Goal: Information Seeking & Learning: Find specific fact

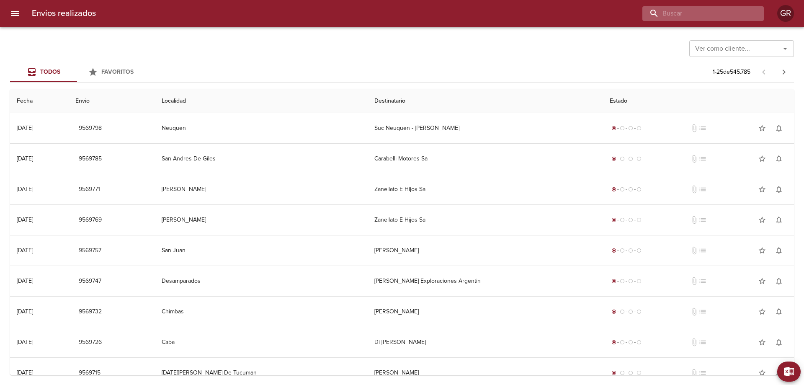
click at [703, 15] on input "buscar" at bounding box center [695, 13] width 107 height 15
paste input "TECPETROL"
type input "TECPETROL"
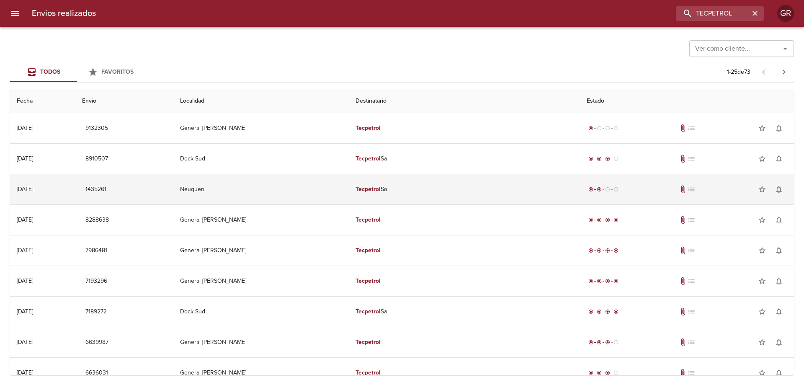
click at [462, 190] on td "Tecpetrol Sa" at bounding box center [464, 189] width 231 height 30
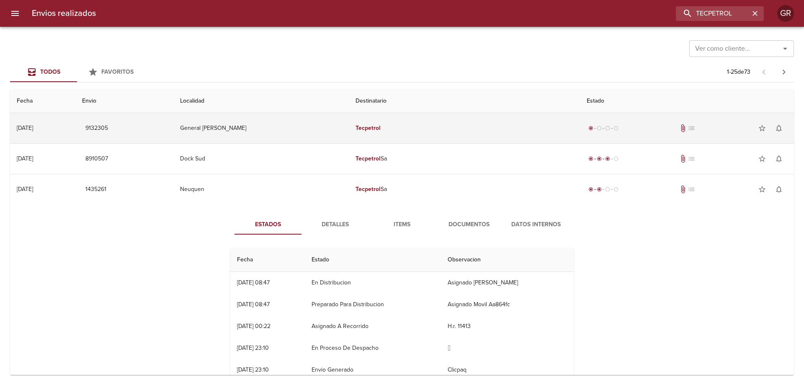
click at [312, 129] on td "General [PERSON_NAME]" at bounding box center [261, 128] width 176 height 30
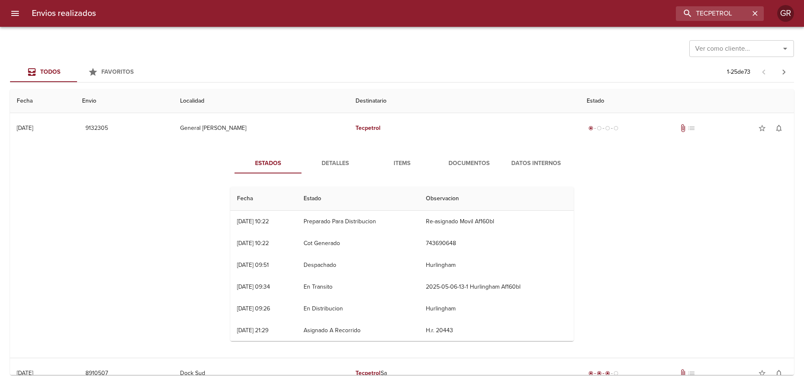
click at [339, 166] on span "Detalles" at bounding box center [335, 163] width 57 height 10
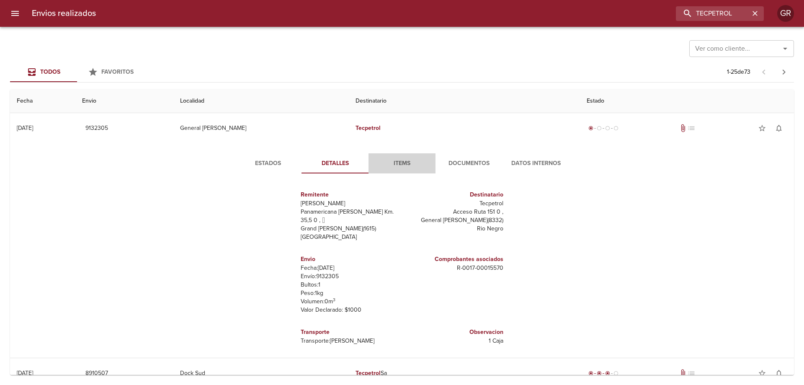
click at [400, 165] on span "Items" at bounding box center [402, 163] width 57 height 10
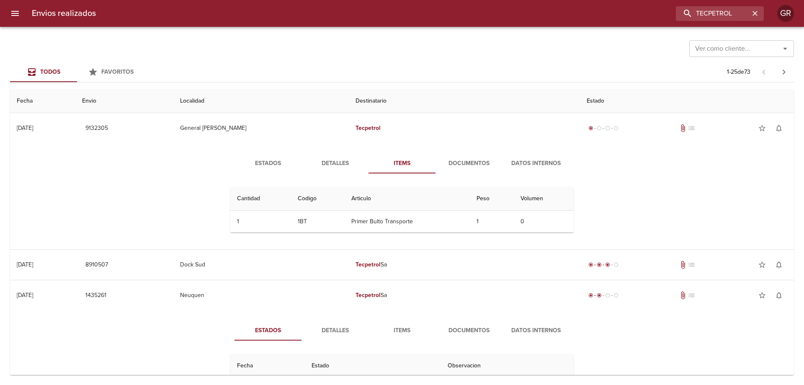
click at [463, 163] on span "Documentos" at bounding box center [469, 163] width 57 height 10
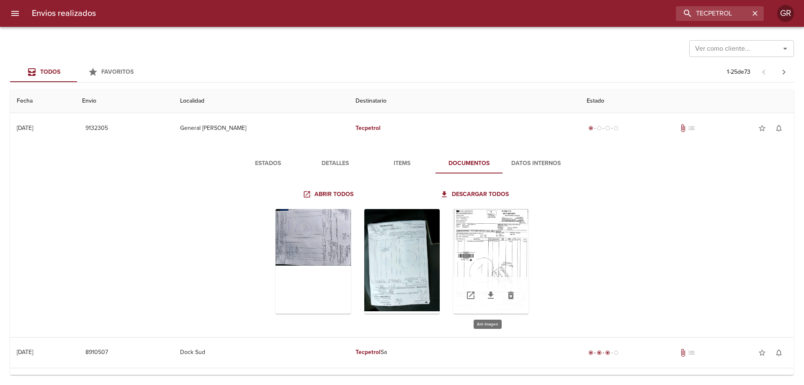
click at [496, 266] on div "Tabla de envíos del cliente" at bounding box center [490, 261] width 75 height 105
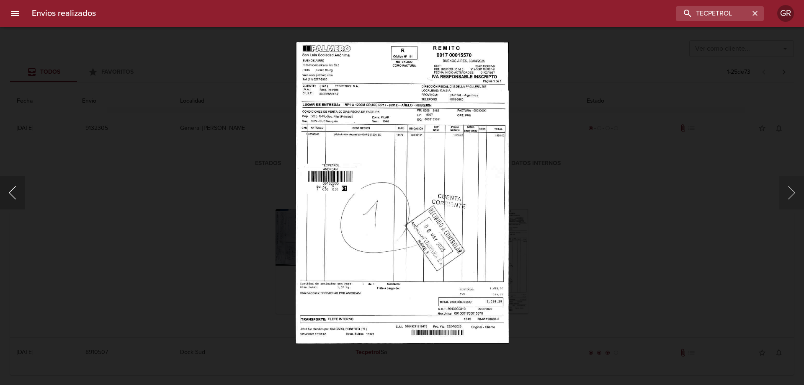
click at [18, 196] on button "Anterior" at bounding box center [12, 193] width 25 height 34
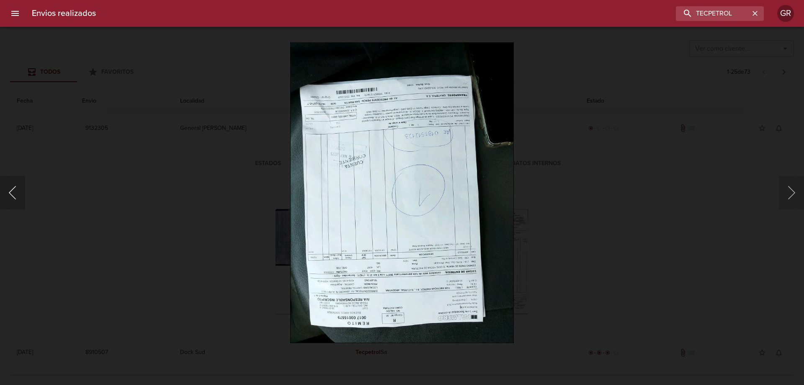
click at [18, 196] on button "Anterior" at bounding box center [12, 193] width 25 height 34
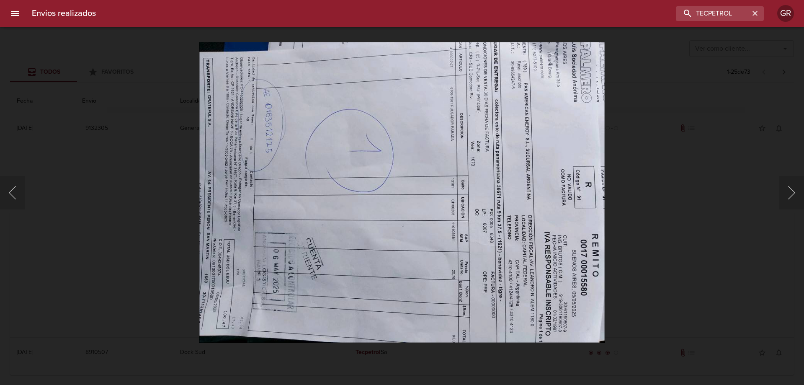
click at [219, 151] on img "Lightbox" at bounding box center [402, 192] width 406 height 301
click at [244, 192] on img "Lightbox" at bounding box center [402, 192] width 406 height 301
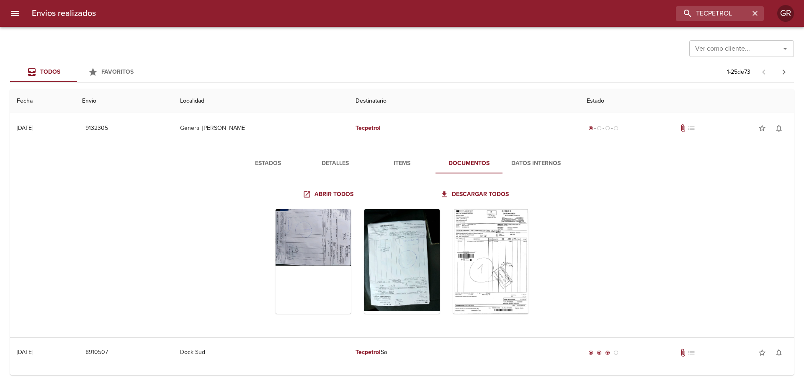
drag, startPoint x: 562, startPoint y: 246, endPoint x: 556, endPoint y: 222, distance: 24.9
click at [562, 243] on div "Tabla de envíos del cliente" at bounding box center [401, 261] width 343 height 118
